Goal: Find specific page/section: Find specific page/section

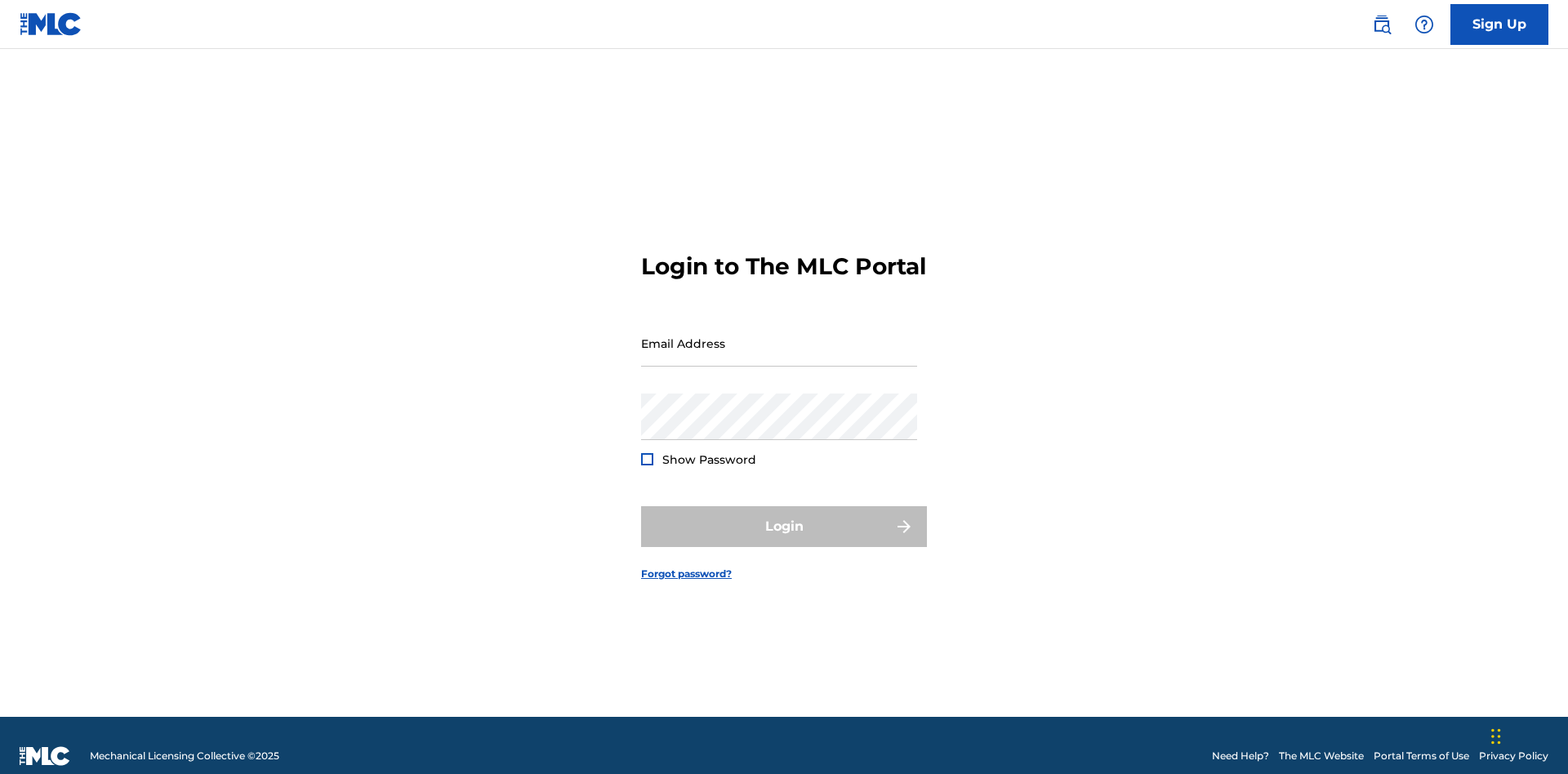
scroll to position [21, 0]
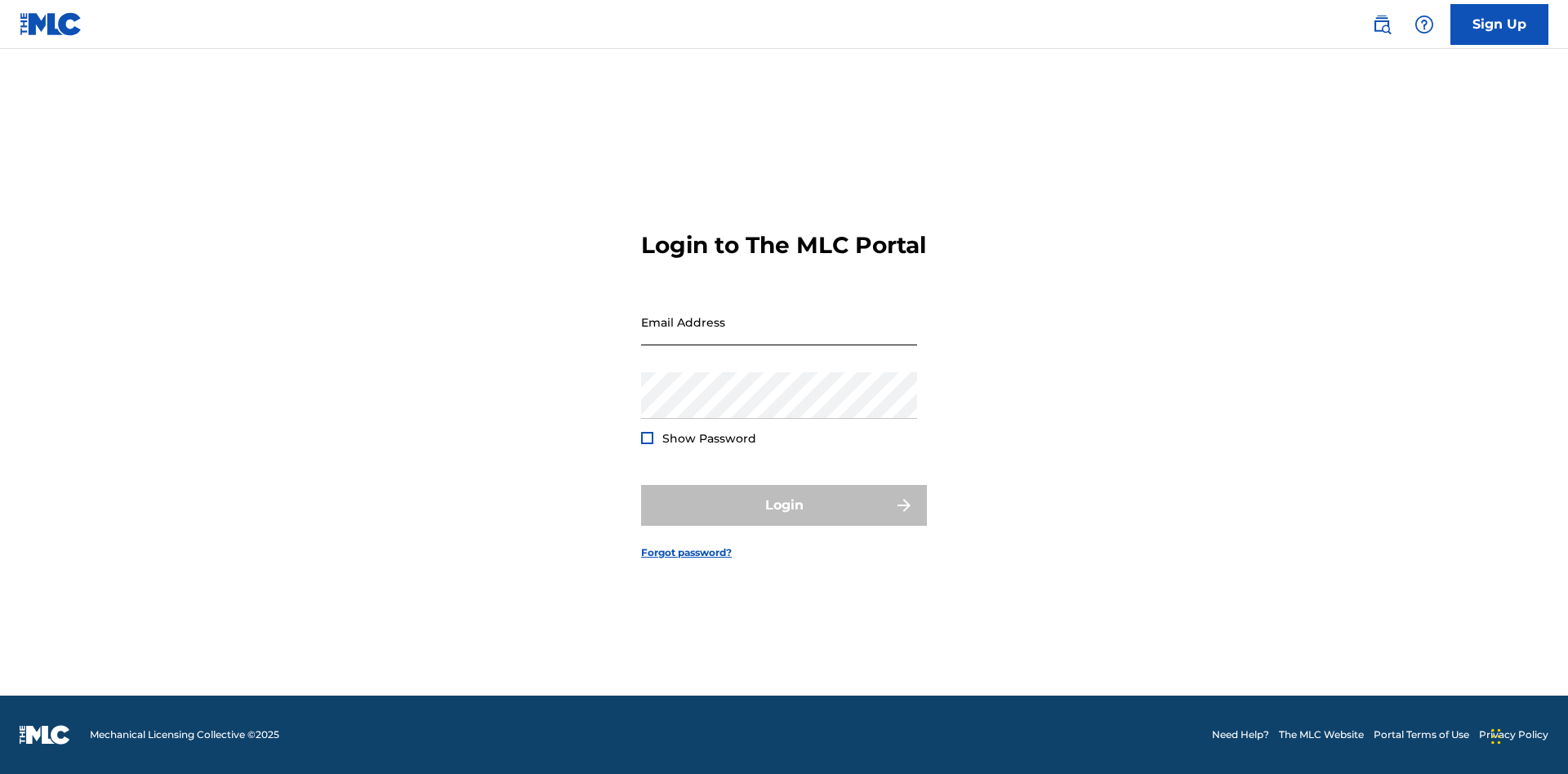
click at [779, 335] on input "Email Address" at bounding box center [779, 321] width 276 height 47
type input "cb97c9bc-4399-46a9-83f1-08c58bfcbb27@mailslurp.biz"
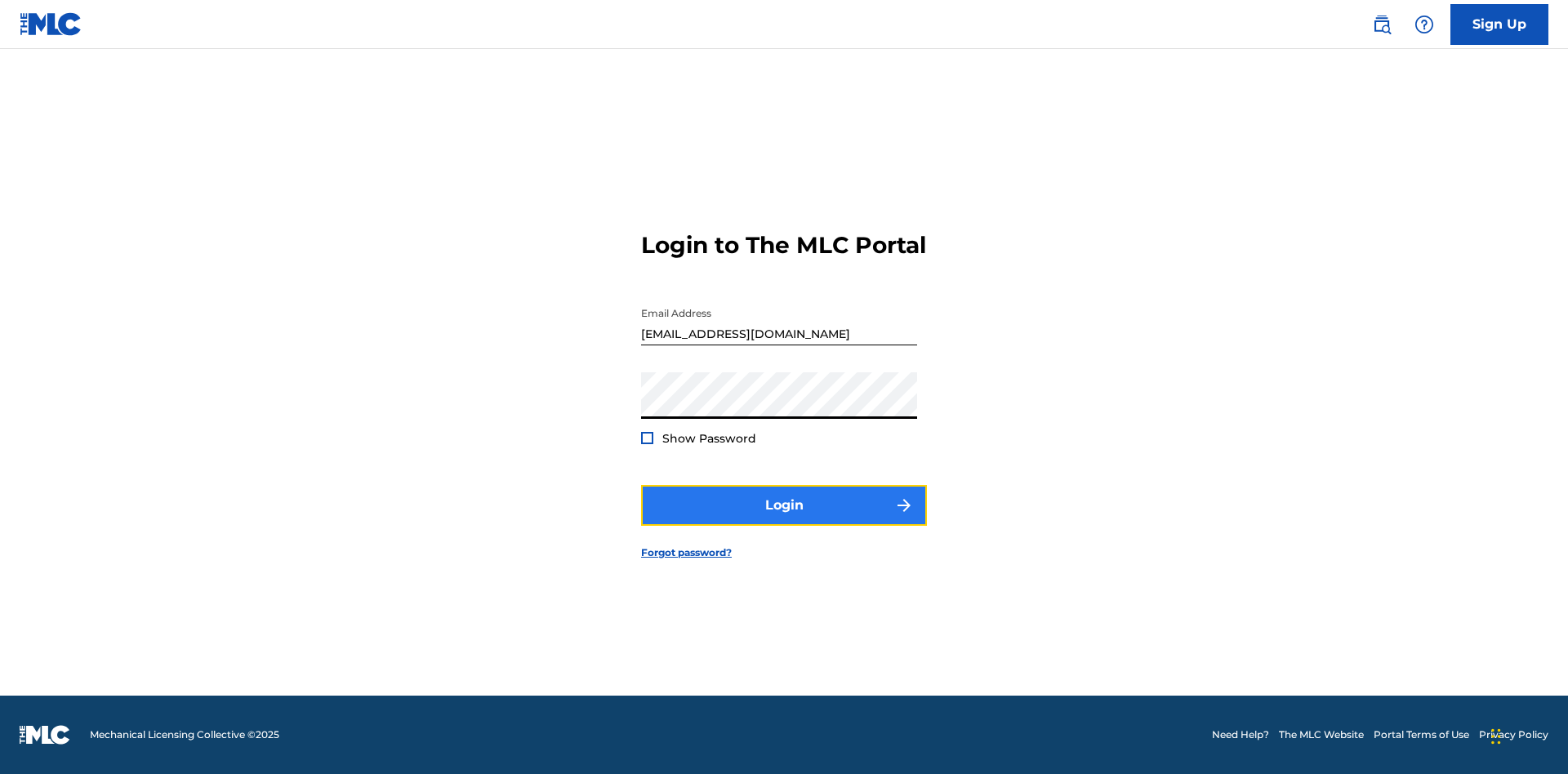
click at [784, 520] on button "Login" at bounding box center [784, 505] width 286 height 41
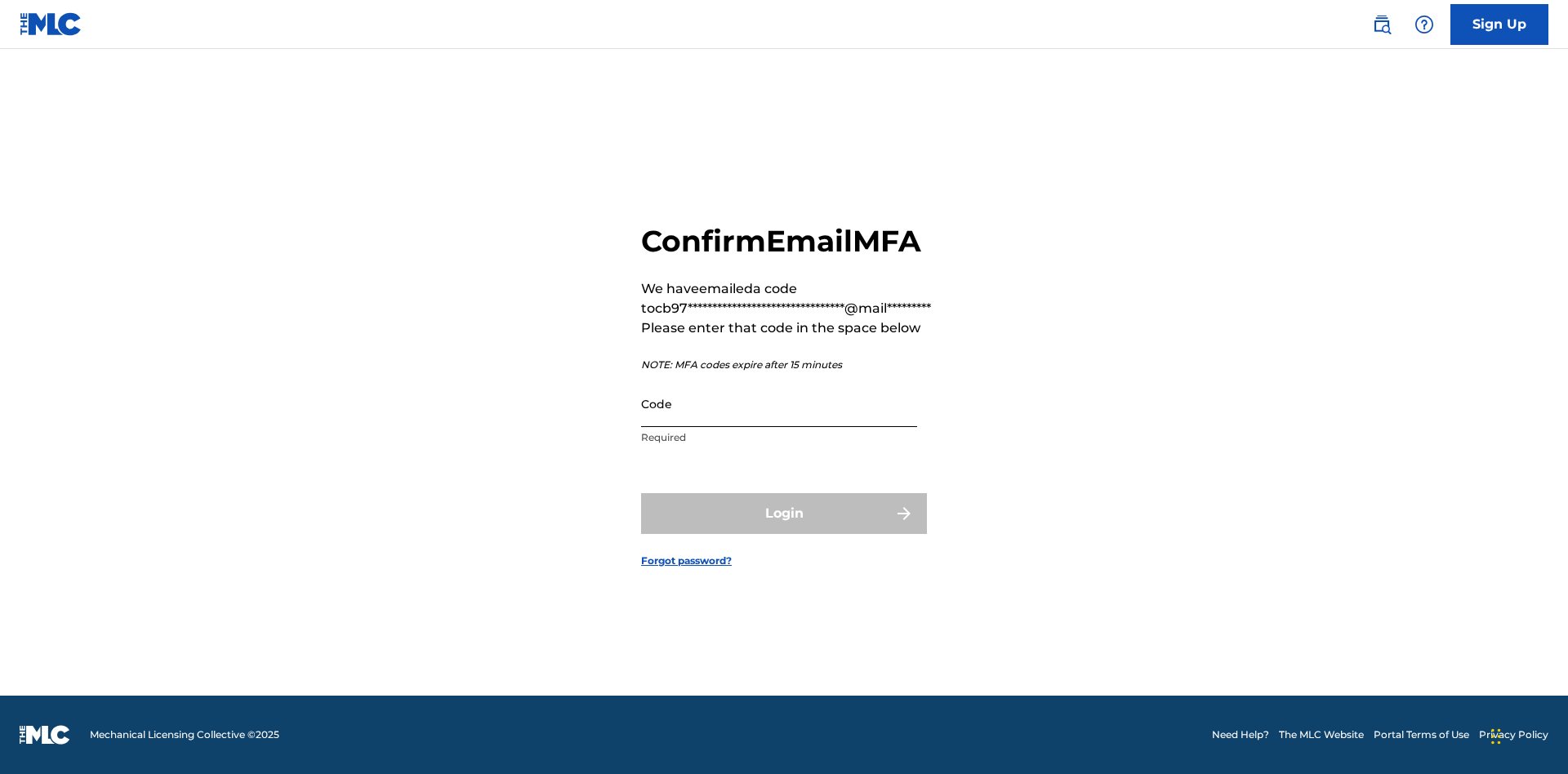
click at [779, 403] on input "Code" at bounding box center [779, 403] width 276 height 47
type input "407152"
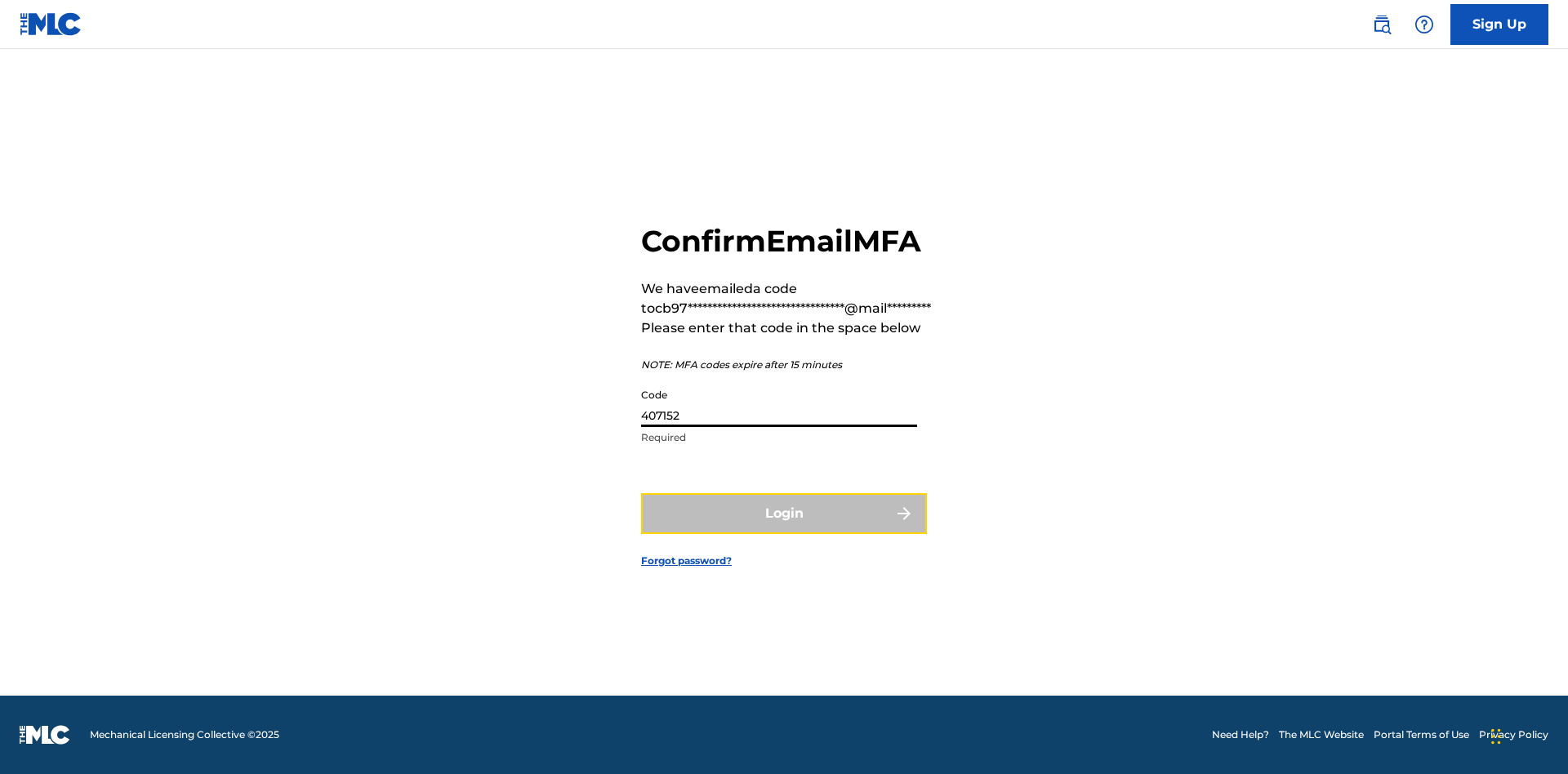
click at [784, 513] on button "Login" at bounding box center [784, 513] width 286 height 41
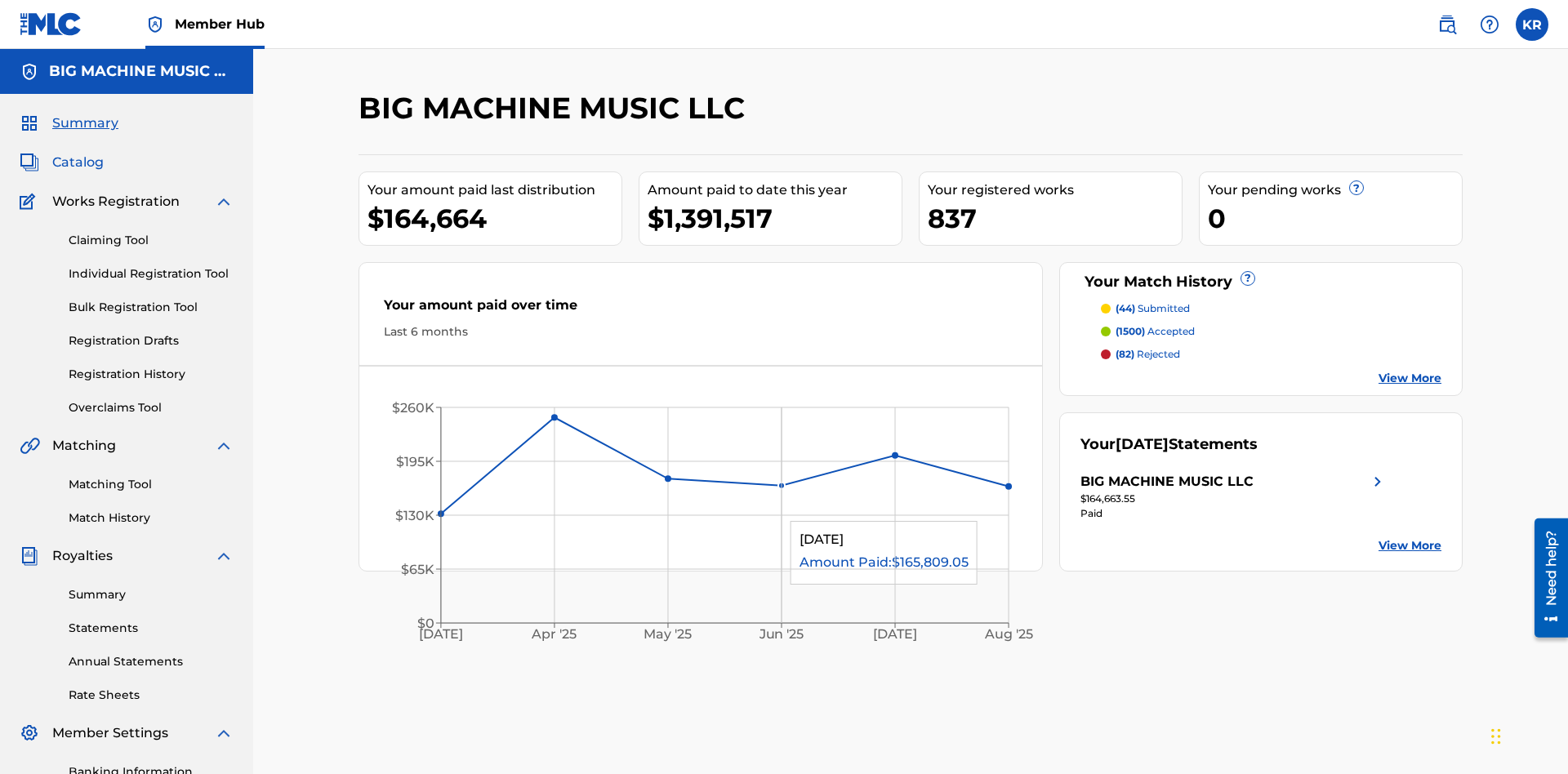
click at [77, 152] on span "Catalog" at bounding box center [77, 162] width 51 height 19
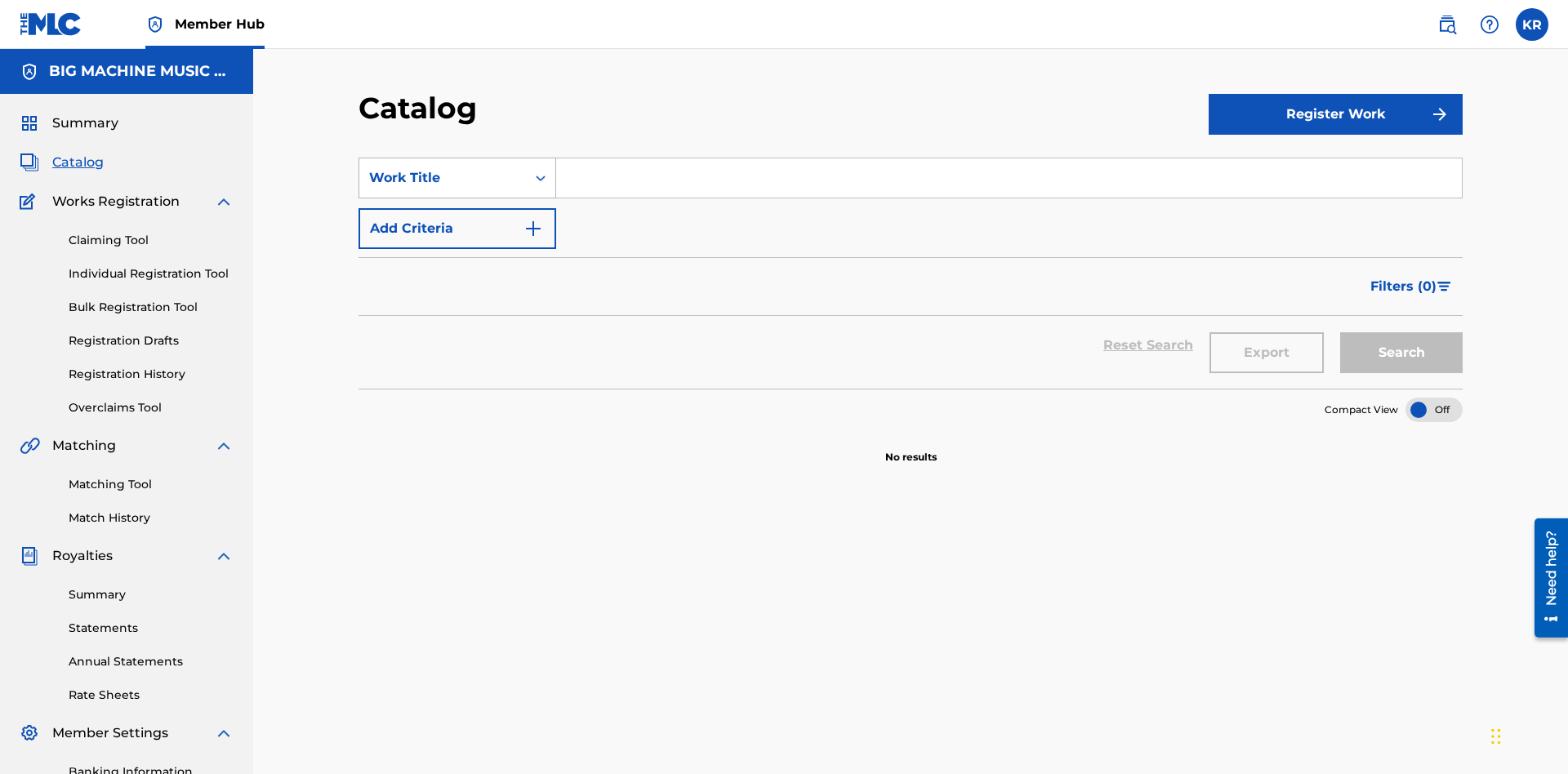
click at [443, 168] on div "Work Title" at bounding box center [442, 178] width 147 height 19
type input "QM3E21806150"
click at [1402, 333] on button "Search" at bounding box center [1401, 353] width 122 height 41
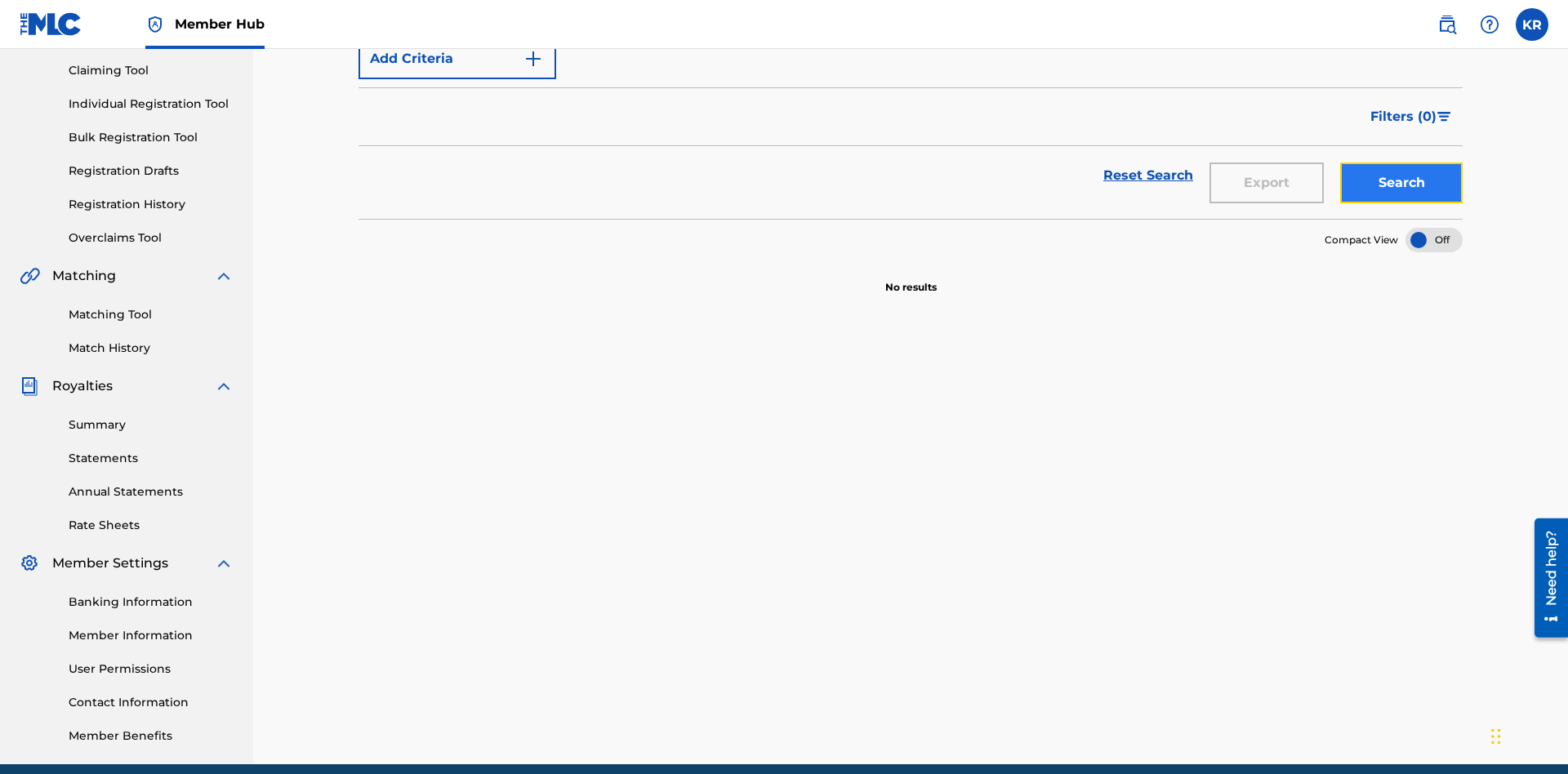
scroll to position [171, 0]
